Goal: Information Seeking & Learning: Learn about a topic

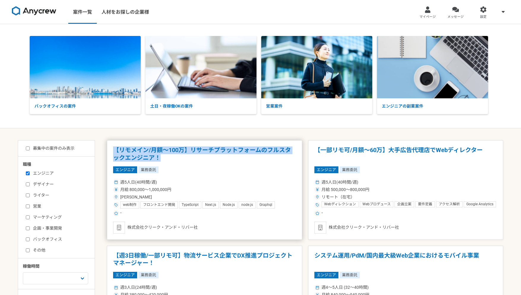
drag, startPoint x: 105, startPoint y: 149, endPoint x: 177, endPoint y: 156, distance: 71.6
copy h1 "【リモメイン/月額～100万】リサーチプラットフォームのフルスタックエンジニア！"
